Goal: Task Accomplishment & Management: Use online tool/utility

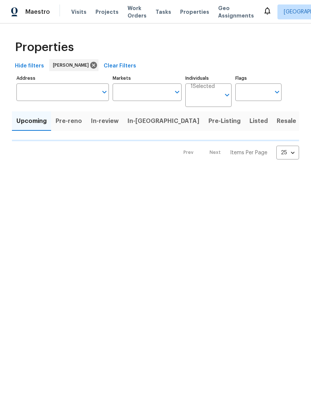
type input "100"
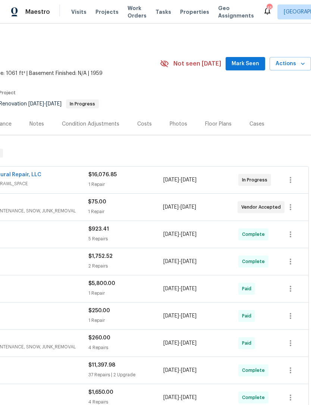
scroll to position [0, 110]
click at [248, 61] on span "Mark Seen" at bounding box center [245, 63] width 28 height 9
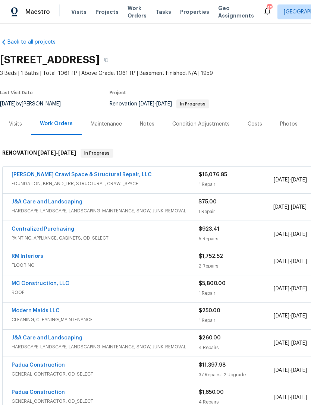
scroll to position [0, 0]
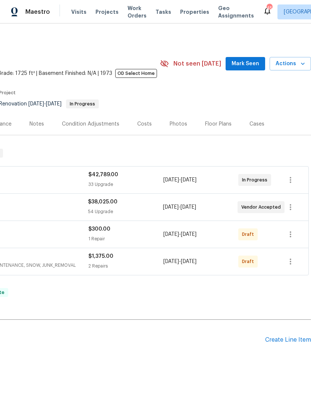
scroll to position [0, 110]
click at [248, 61] on span "Mark Seen" at bounding box center [245, 63] width 28 height 9
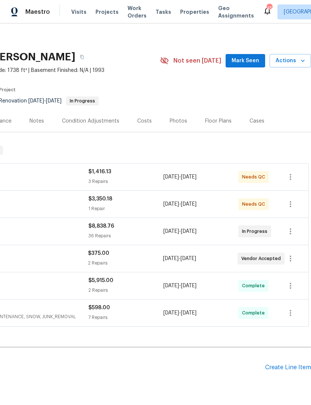
scroll to position [3, 110]
click at [245, 57] on span "Mark Seen" at bounding box center [245, 60] width 28 height 9
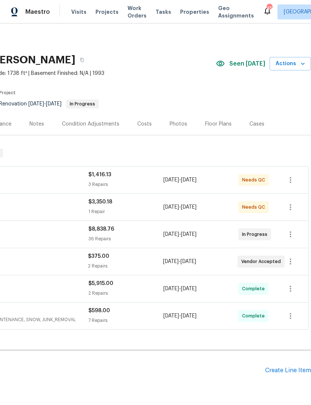
scroll to position [0, 110]
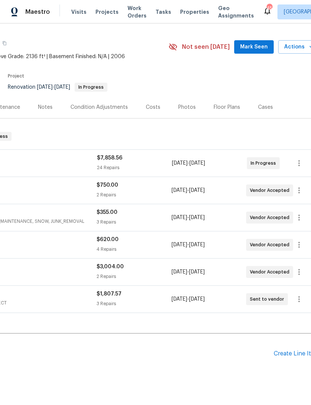
scroll to position [17, 101]
click at [255, 45] on span "Mark Seen" at bounding box center [255, 46] width 28 height 9
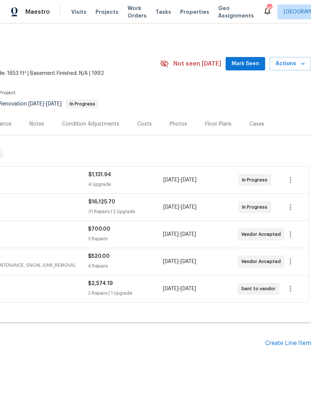
scroll to position [0, 110]
click at [247, 63] on span "Mark Seen" at bounding box center [245, 63] width 28 height 9
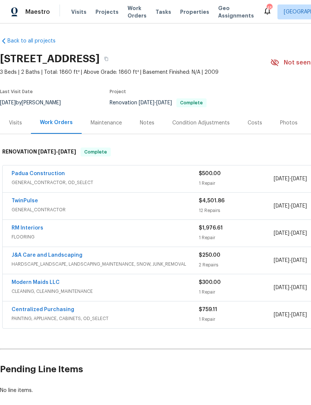
scroll to position [1, 0]
click at [47, 172] on link "Padua Construction" at bounding box center [38, 173] width 53 height 5
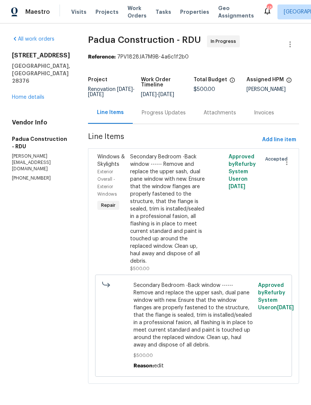
click at [154, 112] on div "Progress Updates" at bounding box center [164, 112] width 44 height 7
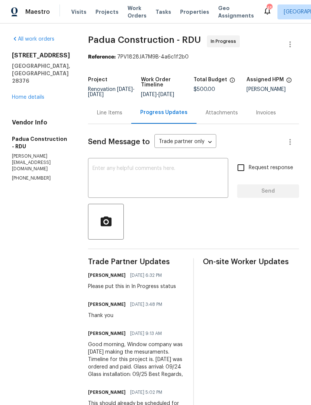
click at [96, 117] on div "Line Items" at bounding box center [109, 113] width 43 height 22
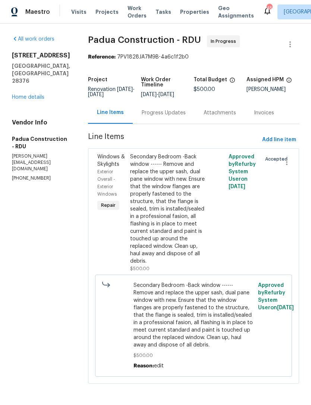
click at [182, 212] on div "Secondary Bedroom -Back window ------ Remove and replace the upper sash, dual p…" at bounding box center [168, 209] width 77 height 112
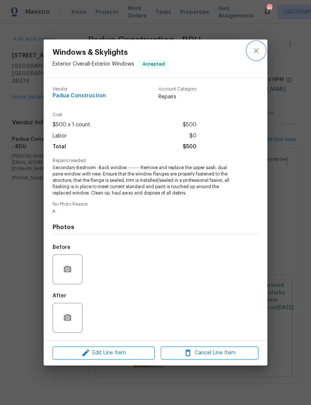
click at [253, 50] on icon "close" at bounding box center [255, 50] width 9 height 9
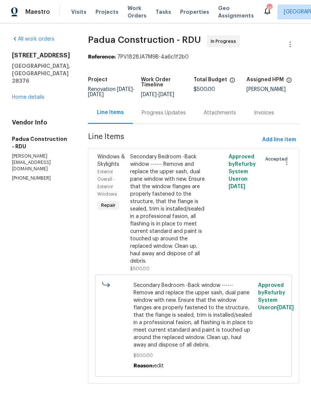
click at [22, 99] on link "Home details" at bounding box center [28, 97] width 32 height 5
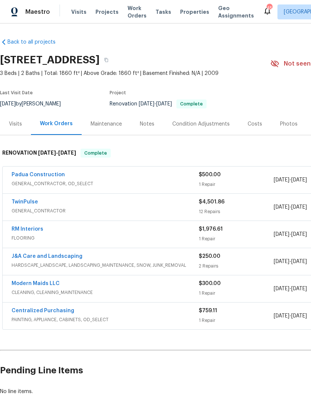
scroll to position [1, 0]
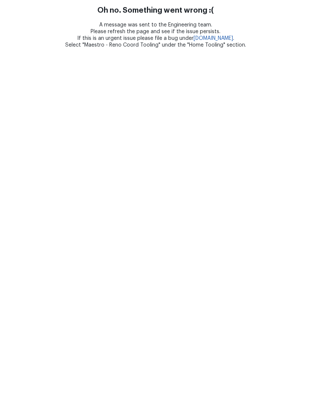
click at [291, 48] on html "Oh no. Something went wrong :( A message was sent to the Engineering team. Plea…" at bounding box center [155, 24] width 311 height 48
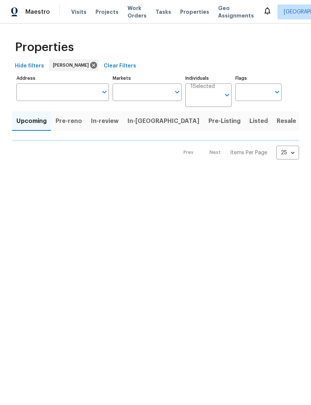
type input "100"
